Goal: Task Accomplishment & Management: Manage account settings

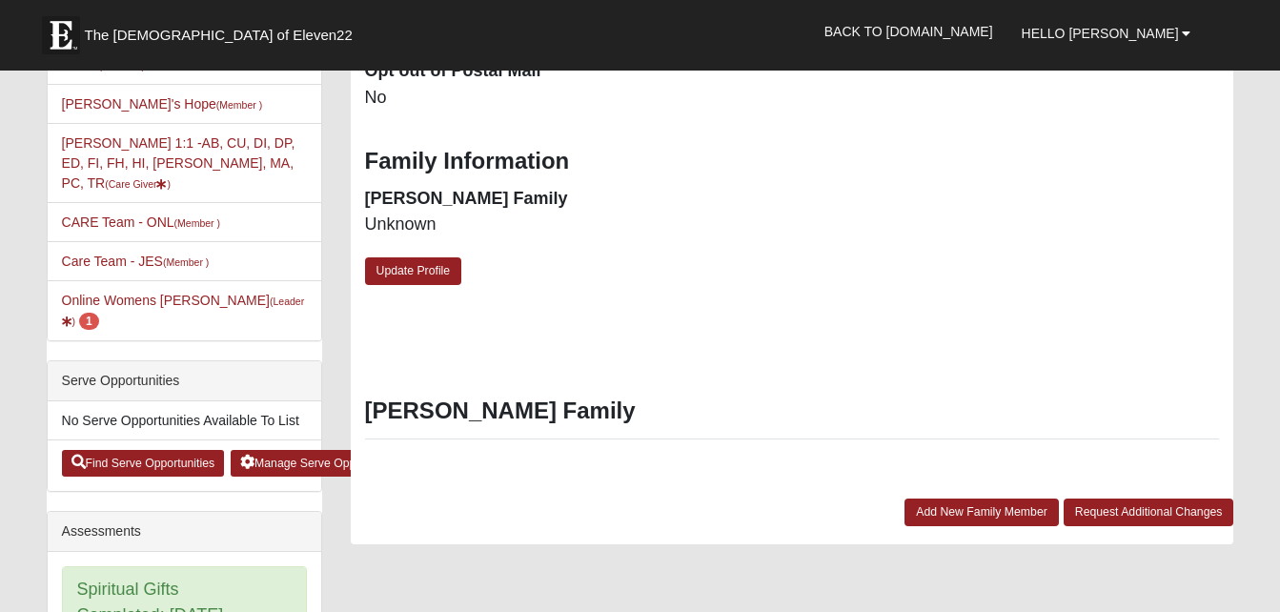
scroll to position [529, 0]
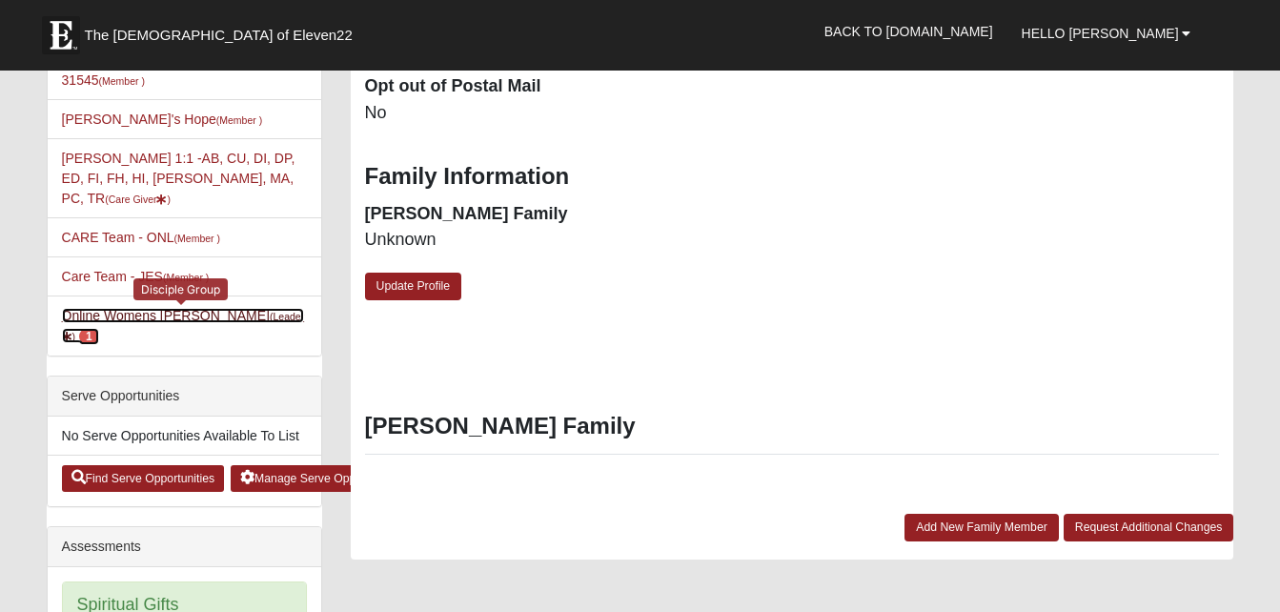
click at [159, 308] on link "Online Womens [PERSON_NAME] (Leader ) 1" at bounding box center [183, 325] width 243 height 35
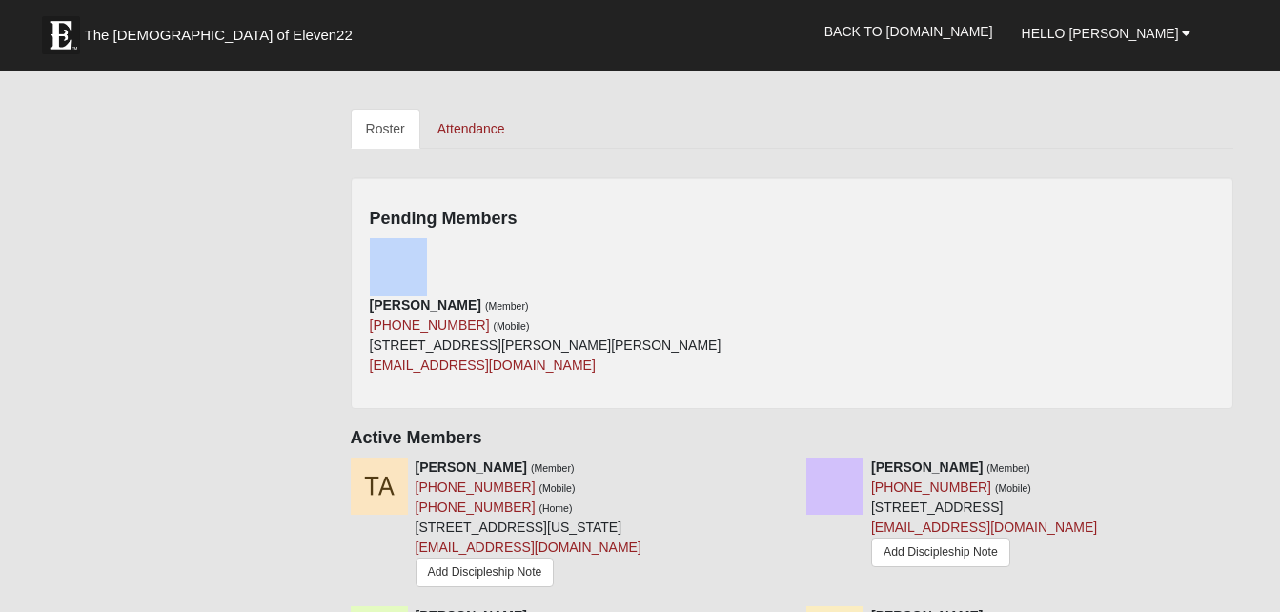
scroll to position [800, 0]
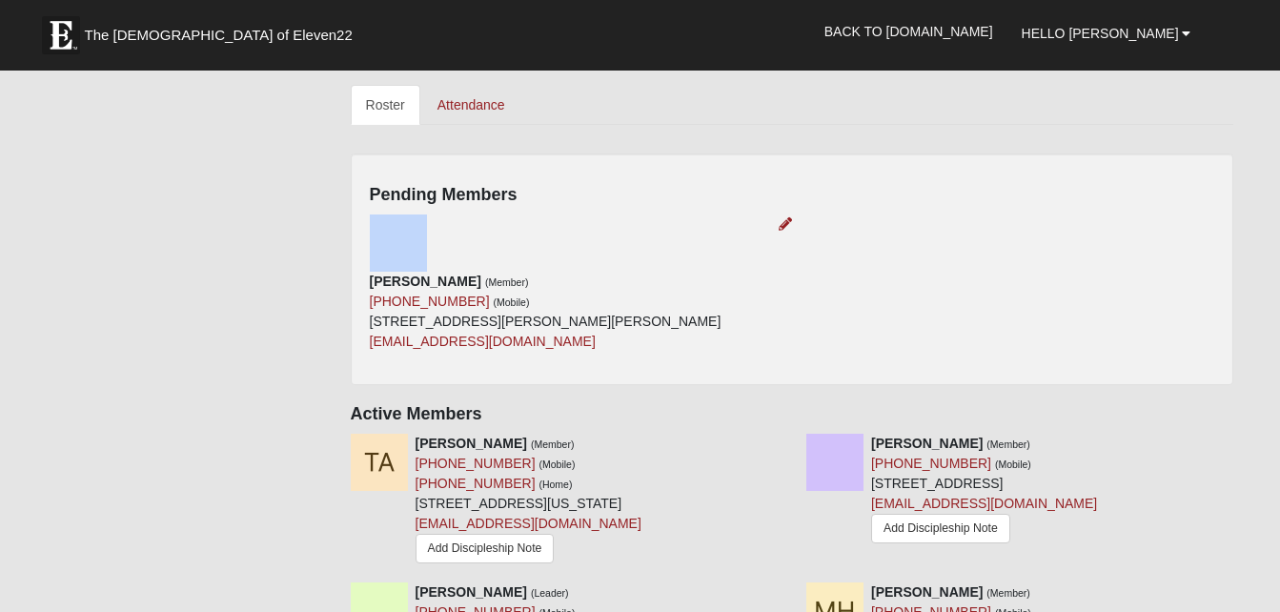
click at [741, 226] on div "Cassandra Dirickson (Member) (580) 650-8551 (Mobile) 1905 Debra Dr Weatherford,…" at bounding box center [574, 282] width 437 height 137
click at [785, 222] on icon at bounding box center [785, 223] width 13 height 13
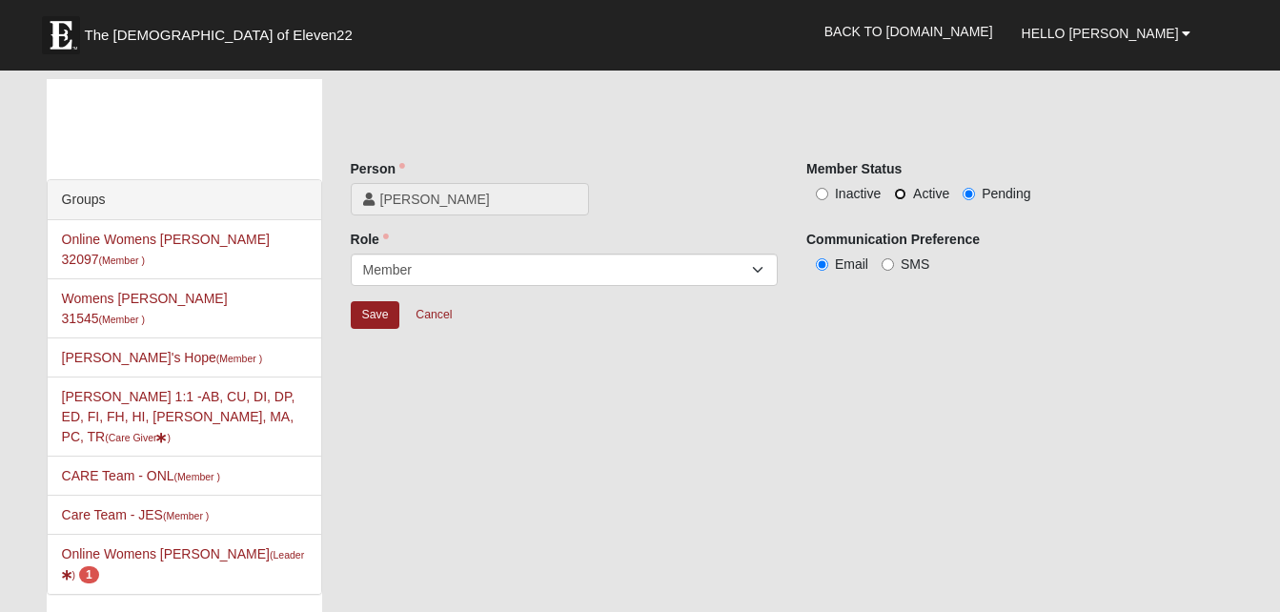
click at [899, 197] on input "Active" at bounding box center [900, 194] width 12 height 12
radio input "true"
click at [372, 312] on input "Save" at bounding box center [376, 315] width 50 height 28
